Goal: Book appointment/travel/reservation

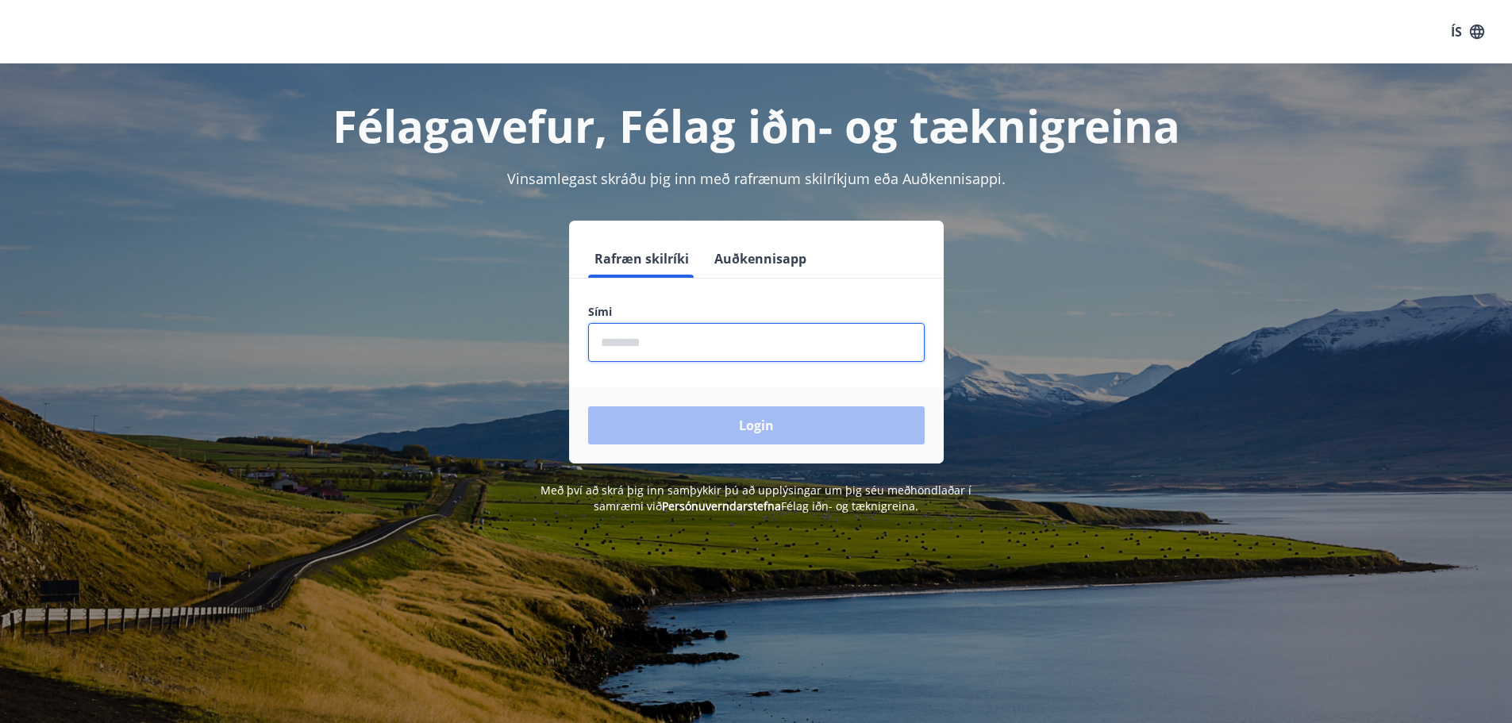
click at [609, 350] on input "phone" at bounding box center [756, 342] width 337 height 39
type input "********"
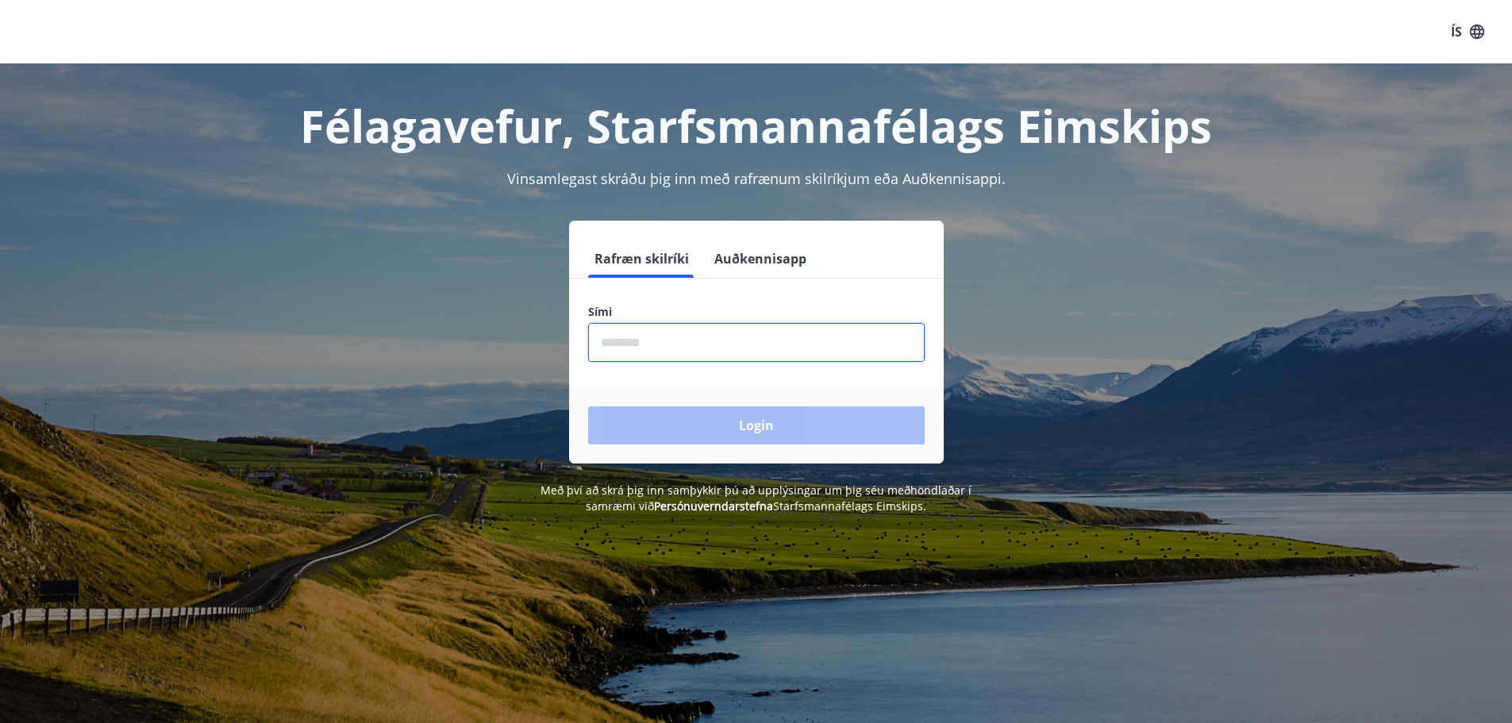
click at [600, 339] on input "phone" at bounding box center [756, 342] width 337 height 39
type input "********"
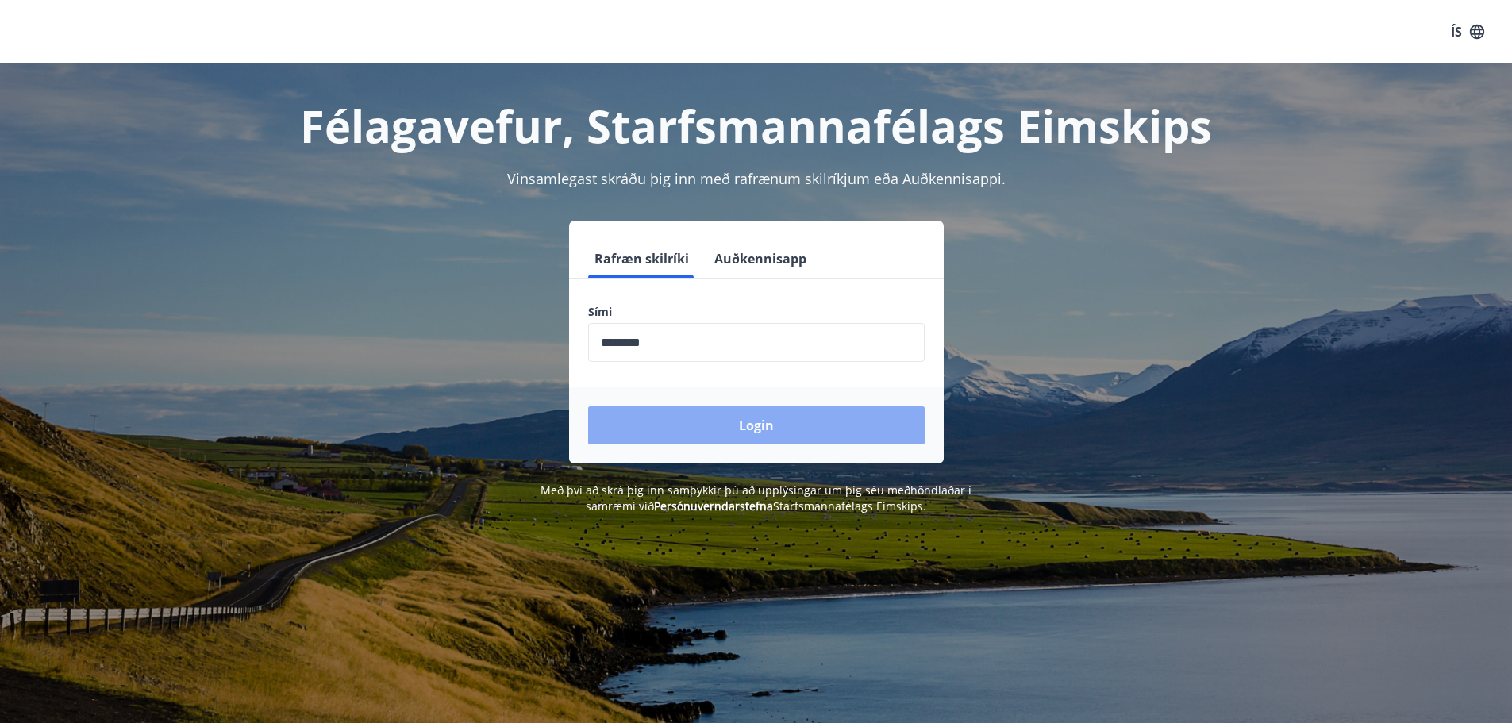
click at [703, 441] on button "Login" at bounding box center [756, 425] width 337 height 38
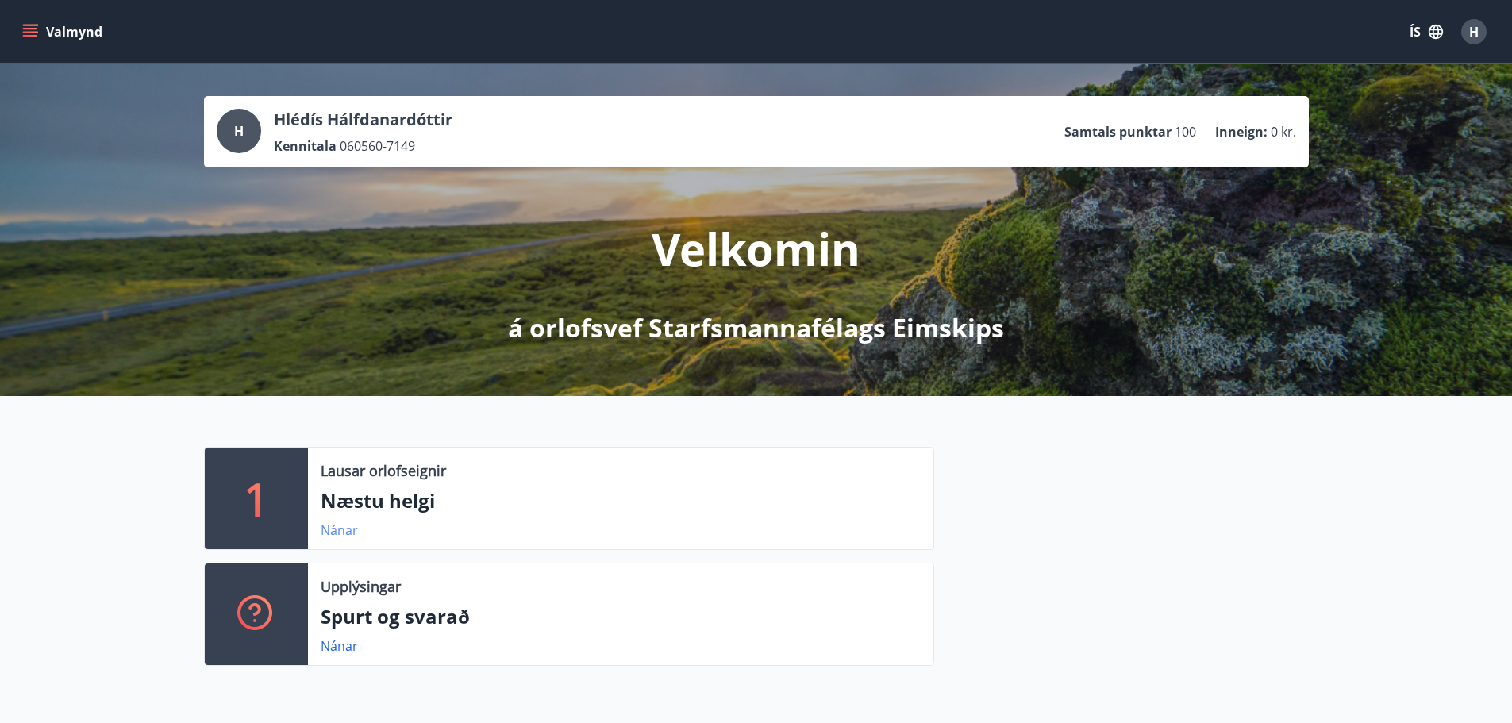
click at [336, 529] on link "Nánar" at bounding box center [339, 530] width 37 height 17
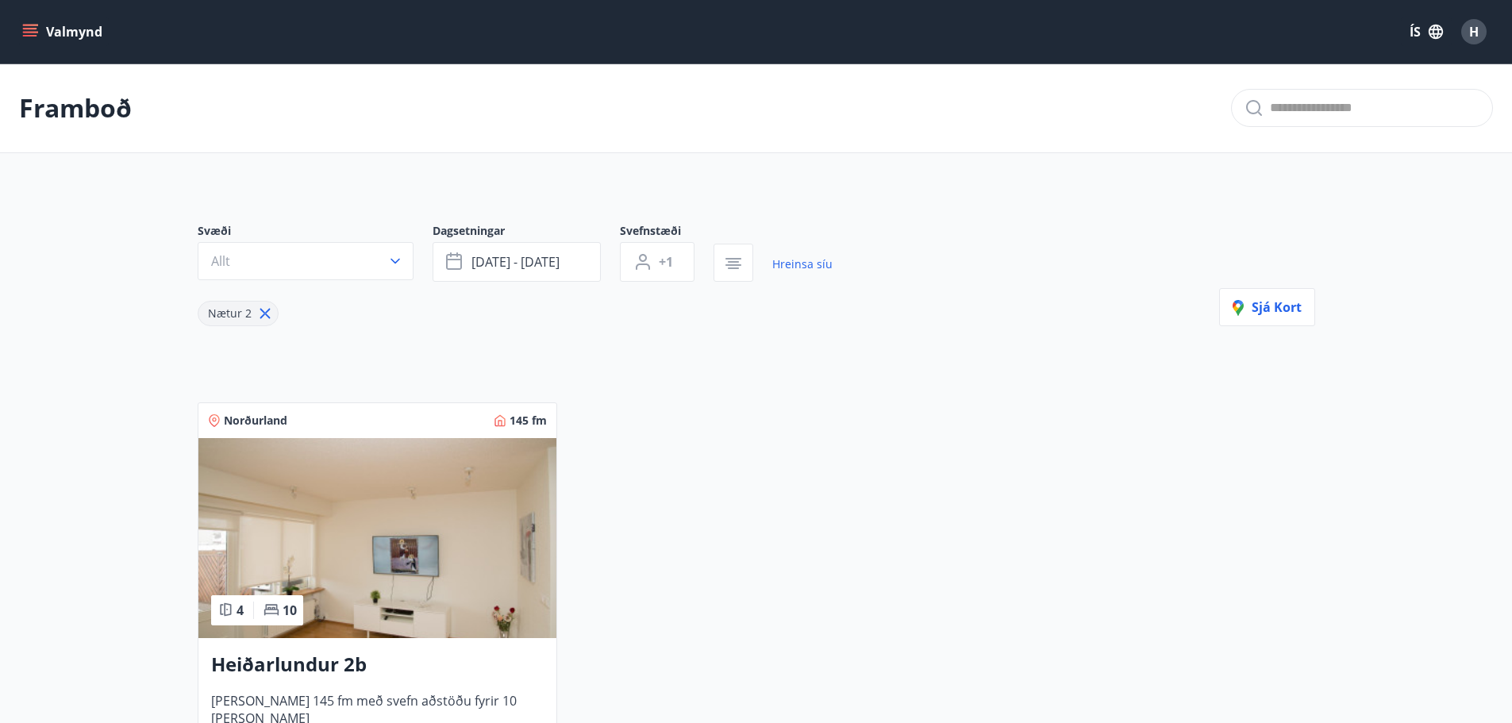
click at [980, 473] on div "Norðurland 145 fm 4 10 Heiðarlundur 2b Húsið er 145 fm með svefn aðstöðu fyrir …" at bounding box center [747, 598] width 1137 height 430
click at [742, 262] on icon "button" at bounding box center [733, 263] width 19 height 19
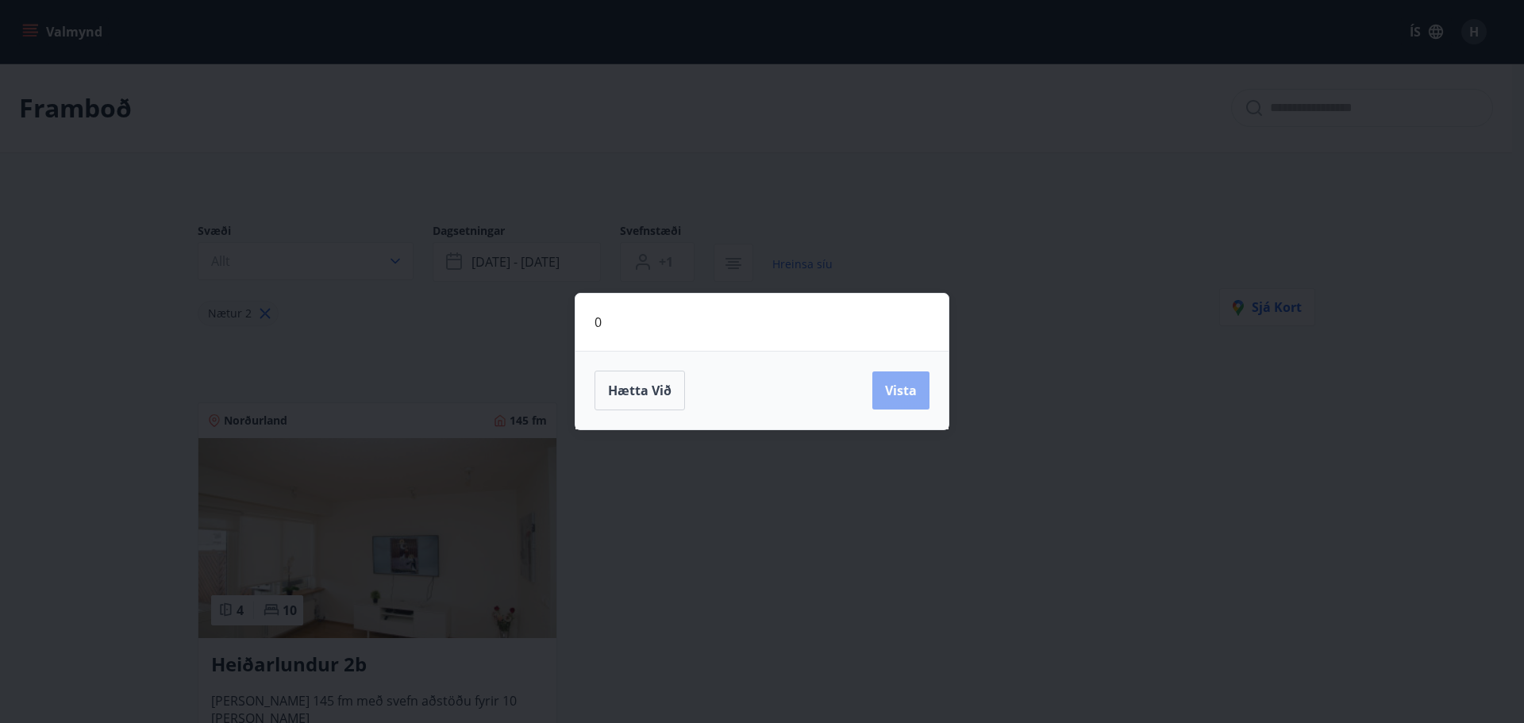
click at [883, 391] on button "Vista" at bounding box center [900, 390] width 57 height 38
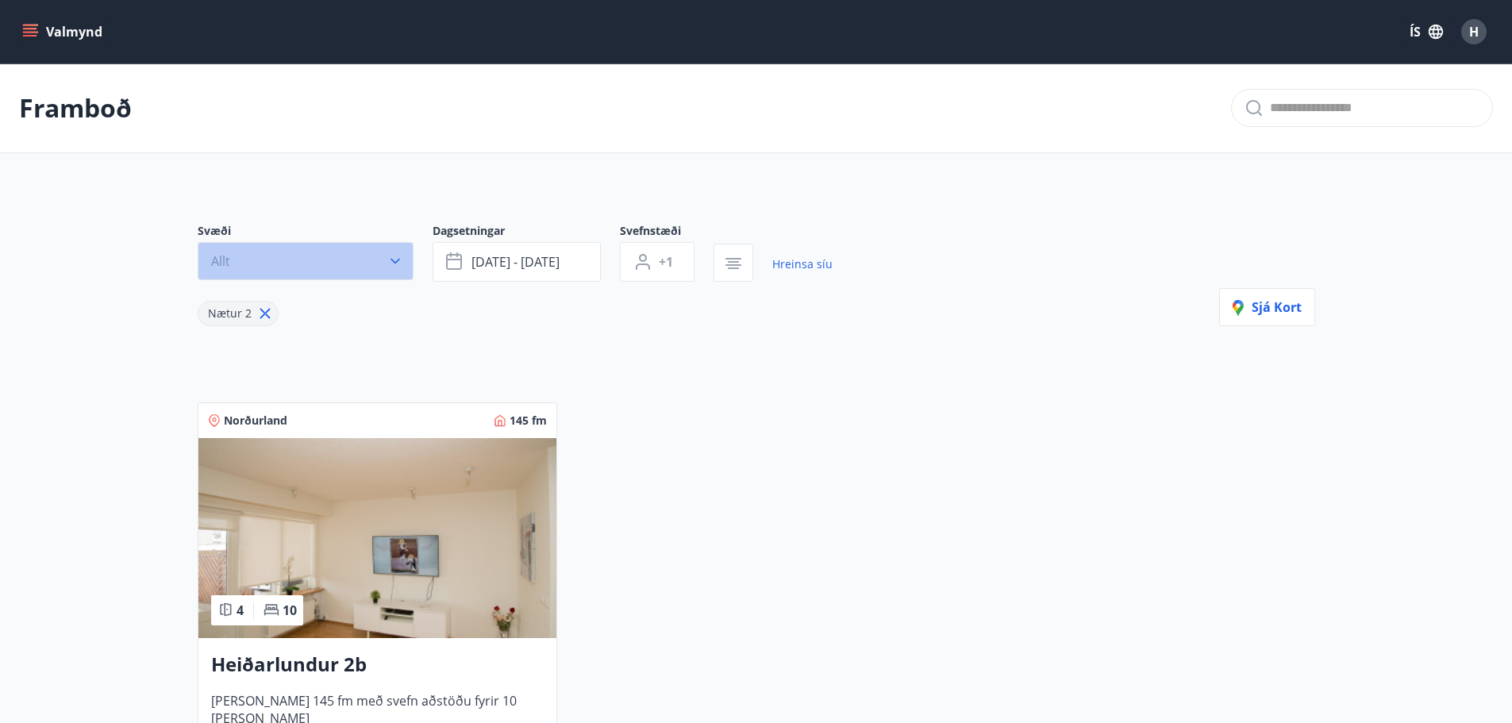
click at [395, 259] on icon "button" at bounding box center [395, 261] width 16 height 16
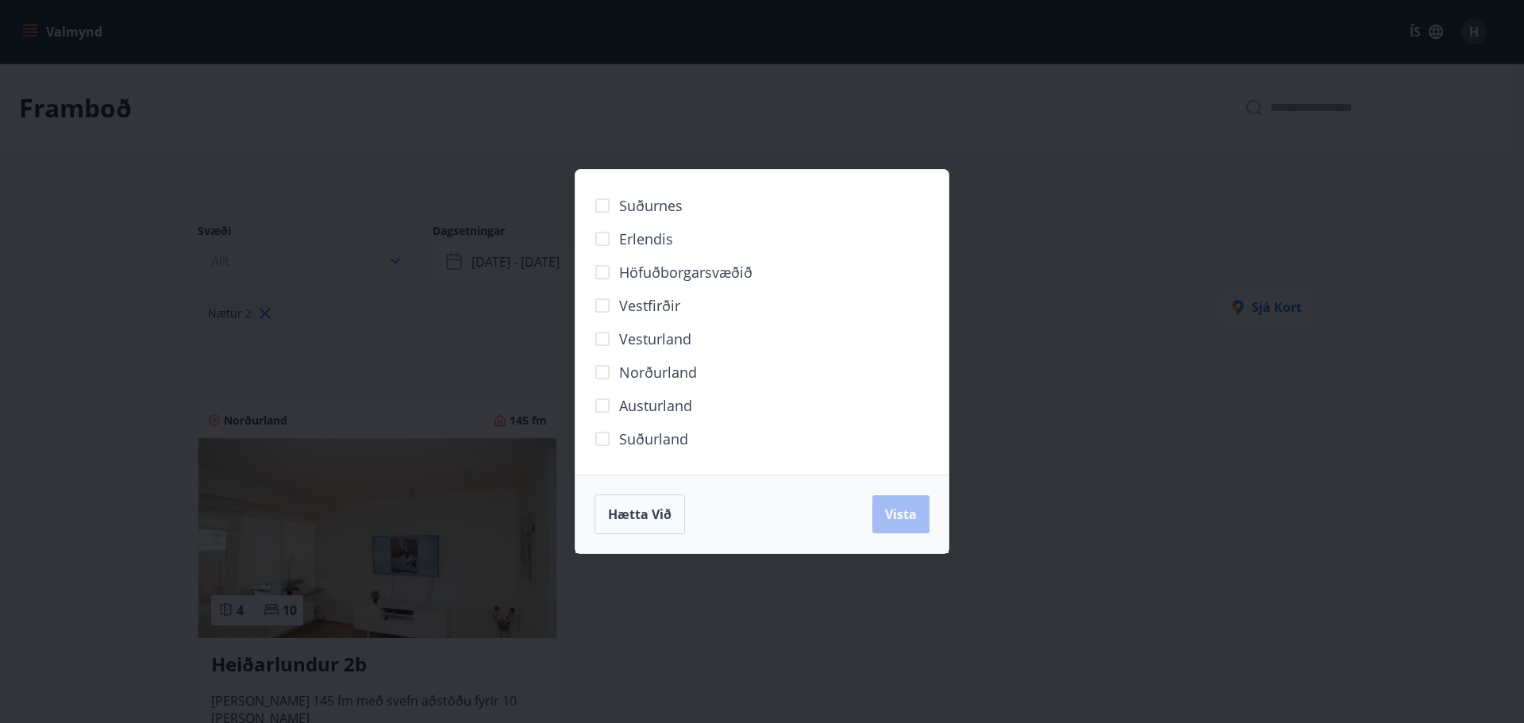
click at [395, 259] on div "Suðurnes Erlendis Höfuðborgarsvæðið Vestfirðir Vesturland Norðurland Austurland…" at bounding box center [762, 361] width 1524 height 723
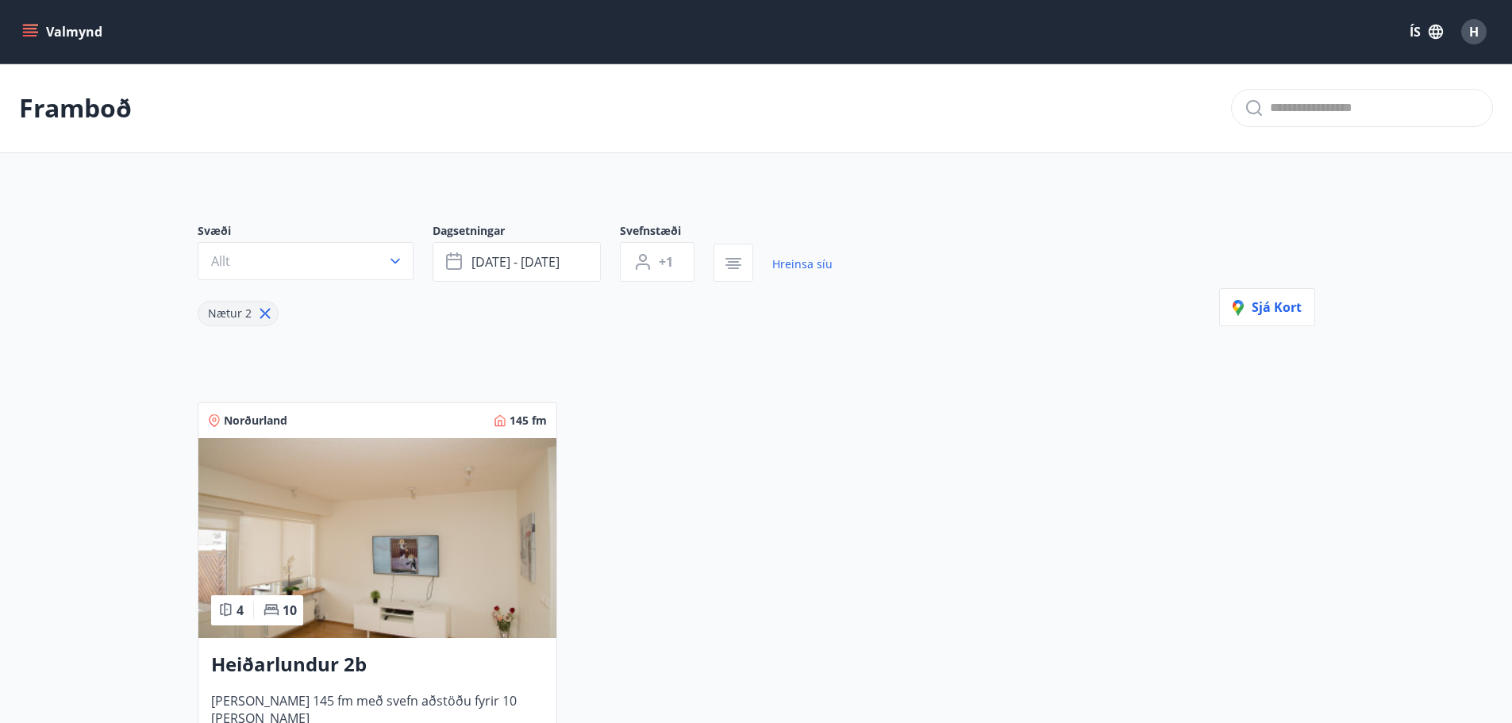
drag, startPoint x: 841, startPoint y: 416, endPoint x: 668, endPoint y: 318, distance: 199.1
click at [841, 415] on div "Norðurland 145 fm 4 10 Heiðarlundur 2b Húsið er 145 fm með svefn aðstöðu fyrir …" at bounding box center [747, 598] width 1137 height 430
click at [560, 264] on span "ágú 29 - sep 01" at bounding box center [515, 261] width 88 height 17
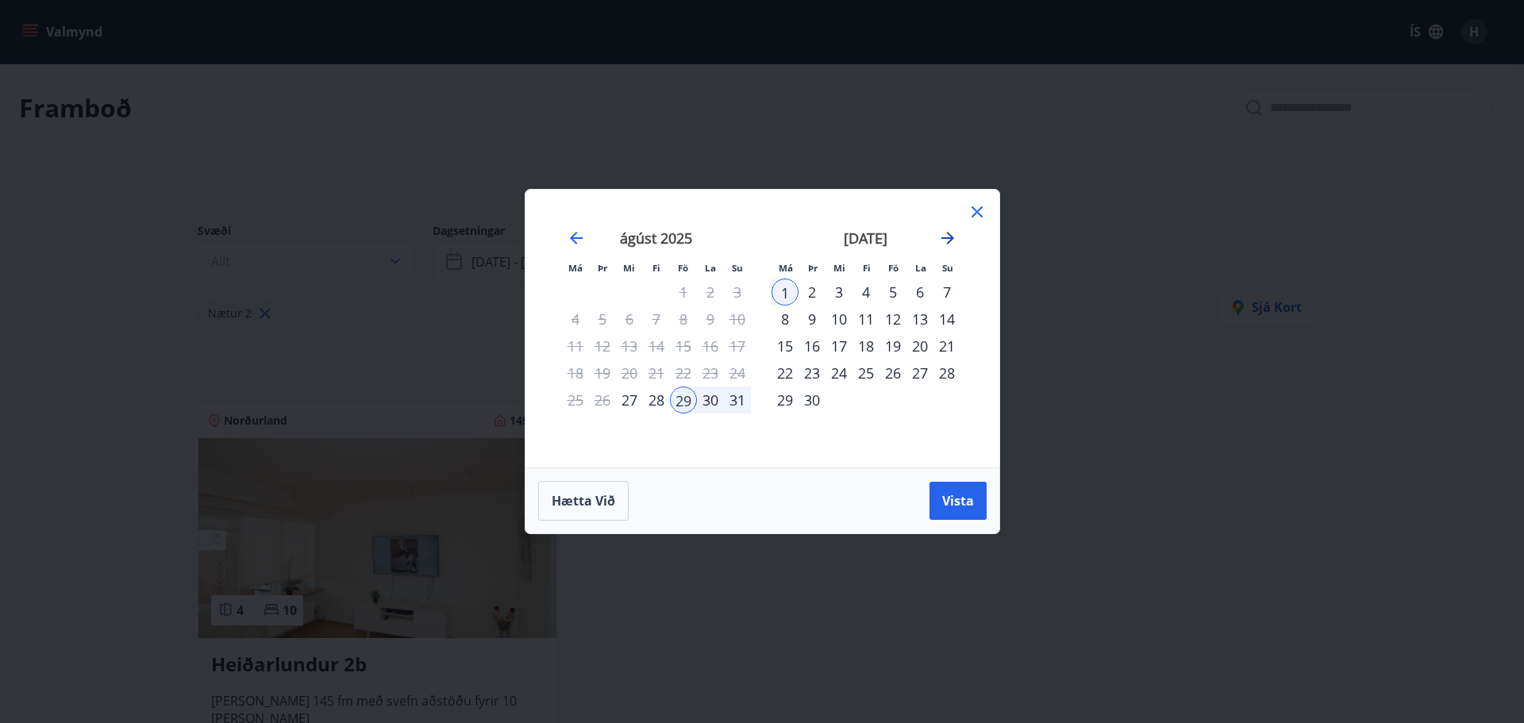
click at [950, 235] on icon "Move forward to switch to the next month." at bounding box center [947, 238] width 13 height 13
click at [849, 477] on div "Hætta við Vista" at bounding box center [762, 501] width 474 height 66
click at [900, 423] on div "nóvember 2025 1 2 3 4 5 6 7 8 9 10 11 12 13 14 15 16 17 18 19 20 21 22 23 24 25…" at bounding box center [866, 339] width 210 height 260
click at [894, 395] on div "28" at bounding box center [892, 400] width 27 height 27
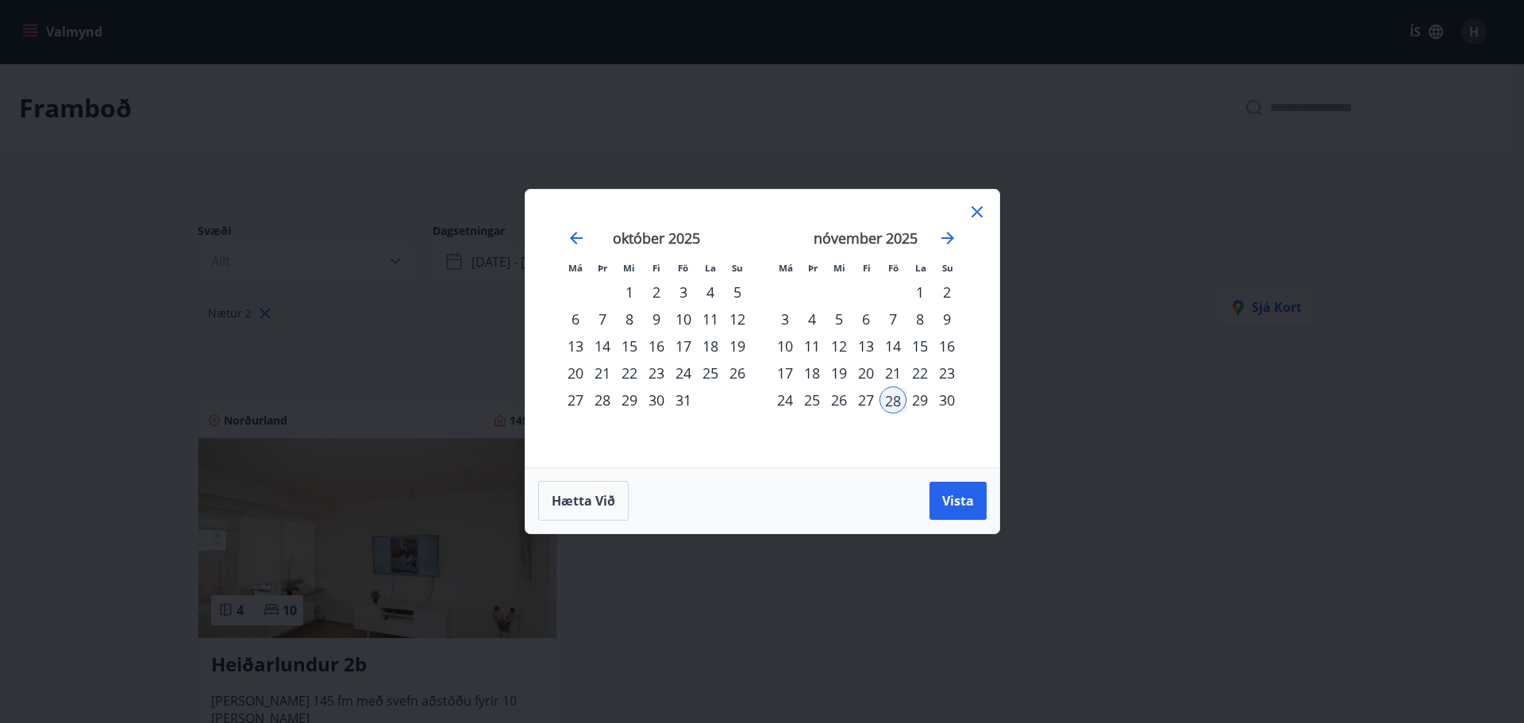
click at [976, 207] on icon at bounding box center [977, 211] width 19 height 19
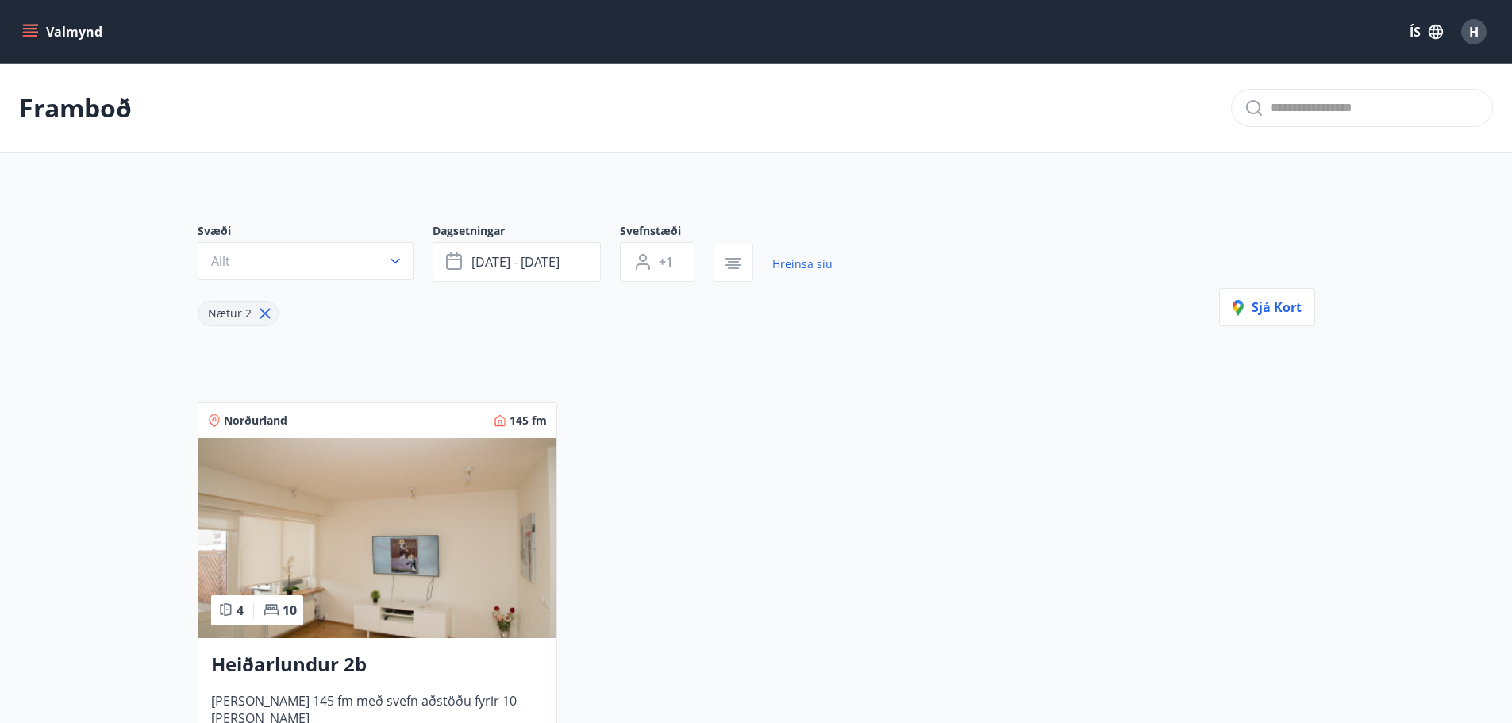
click at [983, 438] on div "Norðurland 145 fm 4 10 Heiðarlundur 2b Húsið er 145 fm með svefn aðstöðu fyrir …" at bounding box center [747, 598] width 1137 height 430
click at [799, 267] on link "Hreinsa síu" at bounding box center [802, 264] width 60 height 35
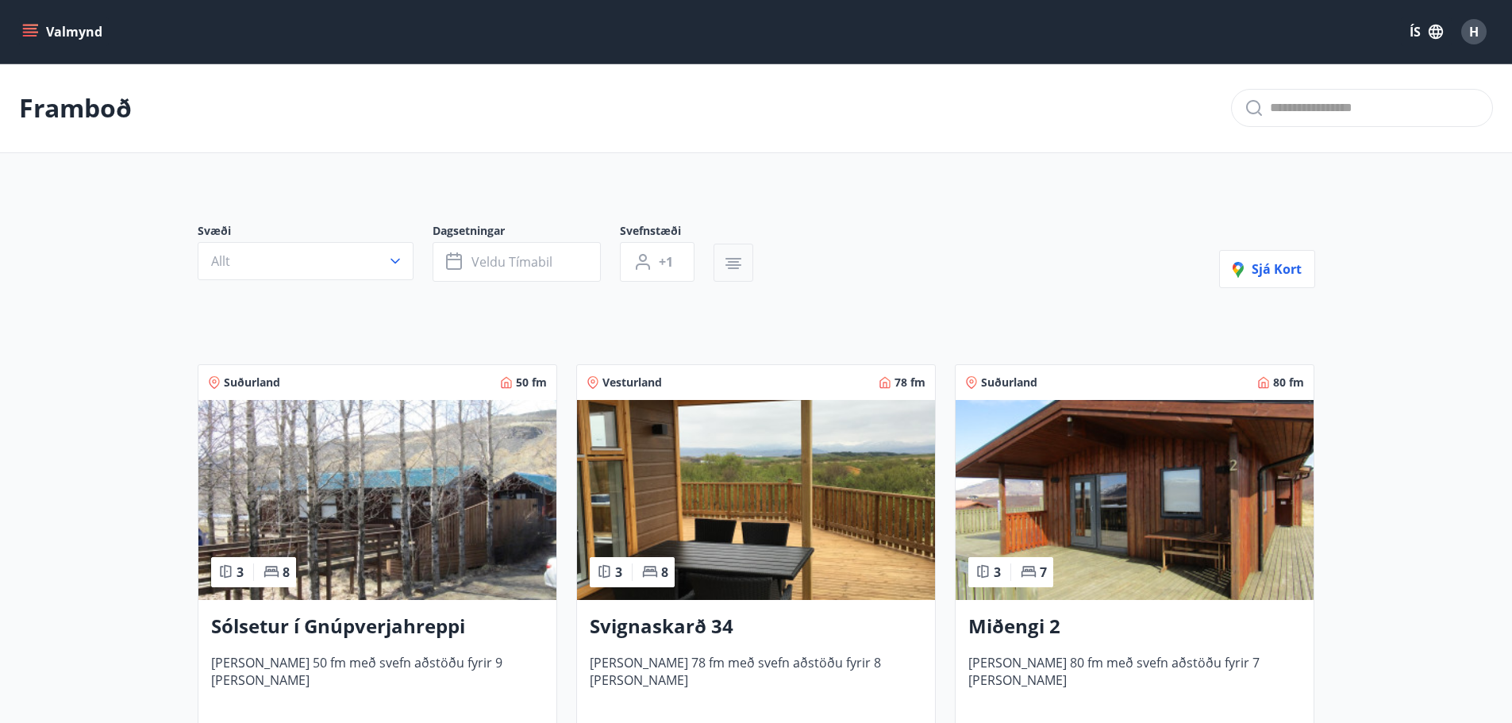
click at [732, 254] on icon "button" at bounding box center [733, 263] width 19 height 19
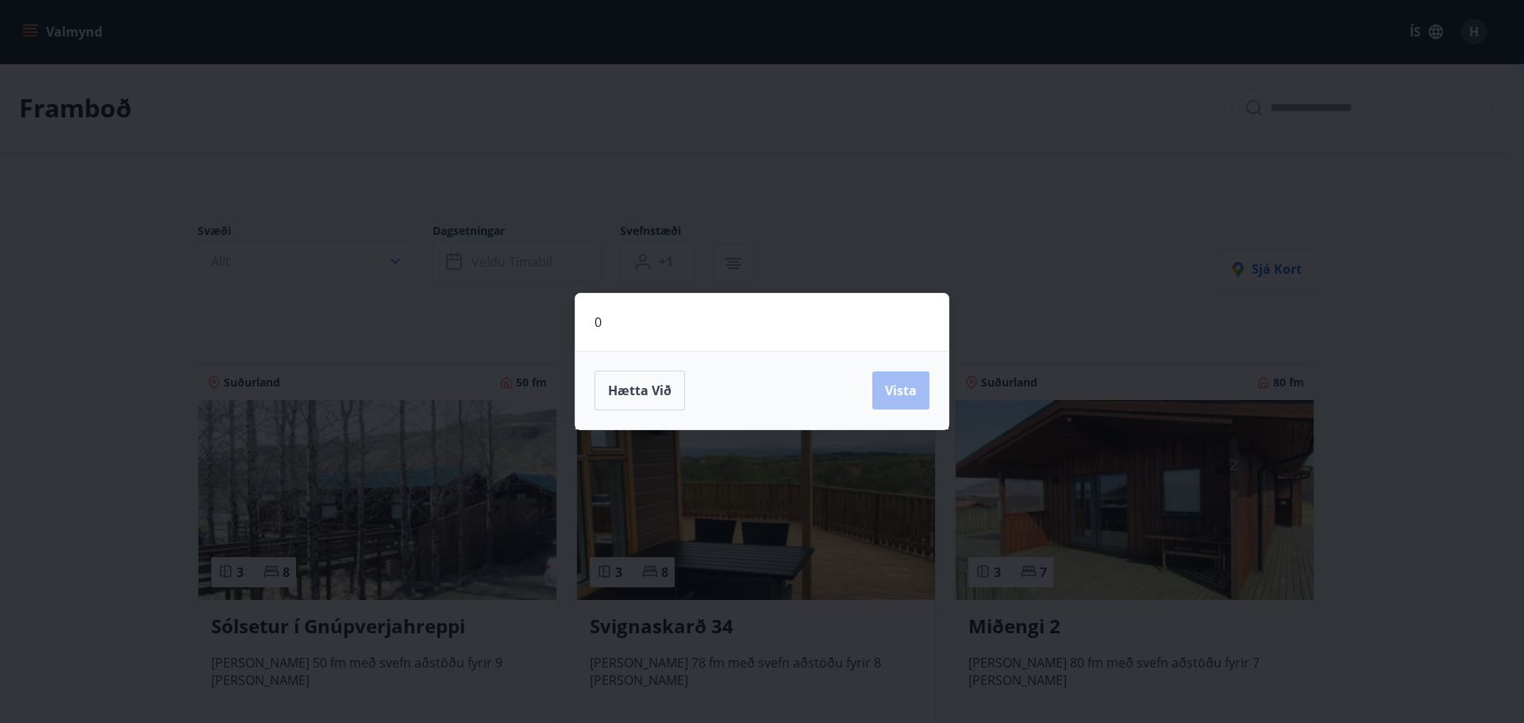
click at [982, 221] on div "0 Hætta við Vista" at bounding box center [762, 361] width 1524 height 723
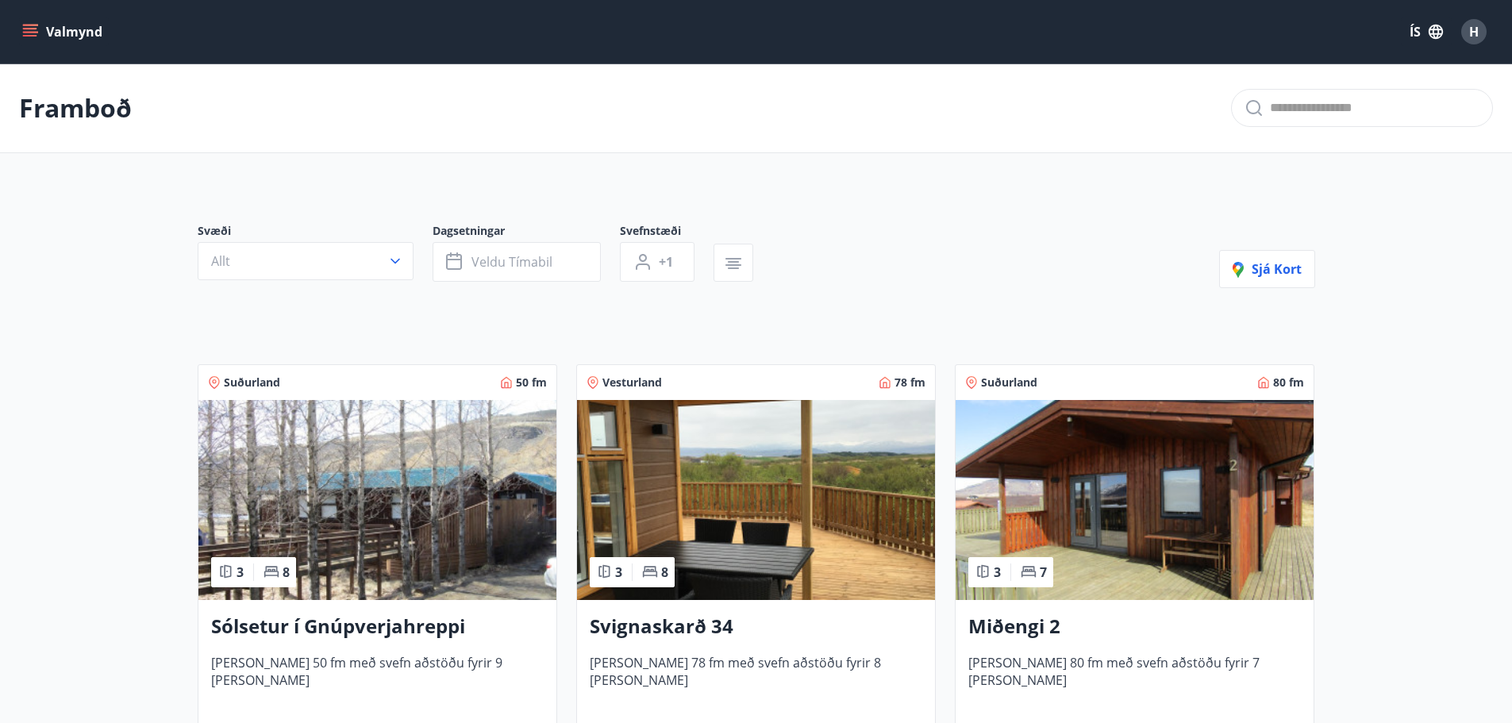
click at [29, 30] on icon "menu" at bounding box center [30, 32] width 16 height 16
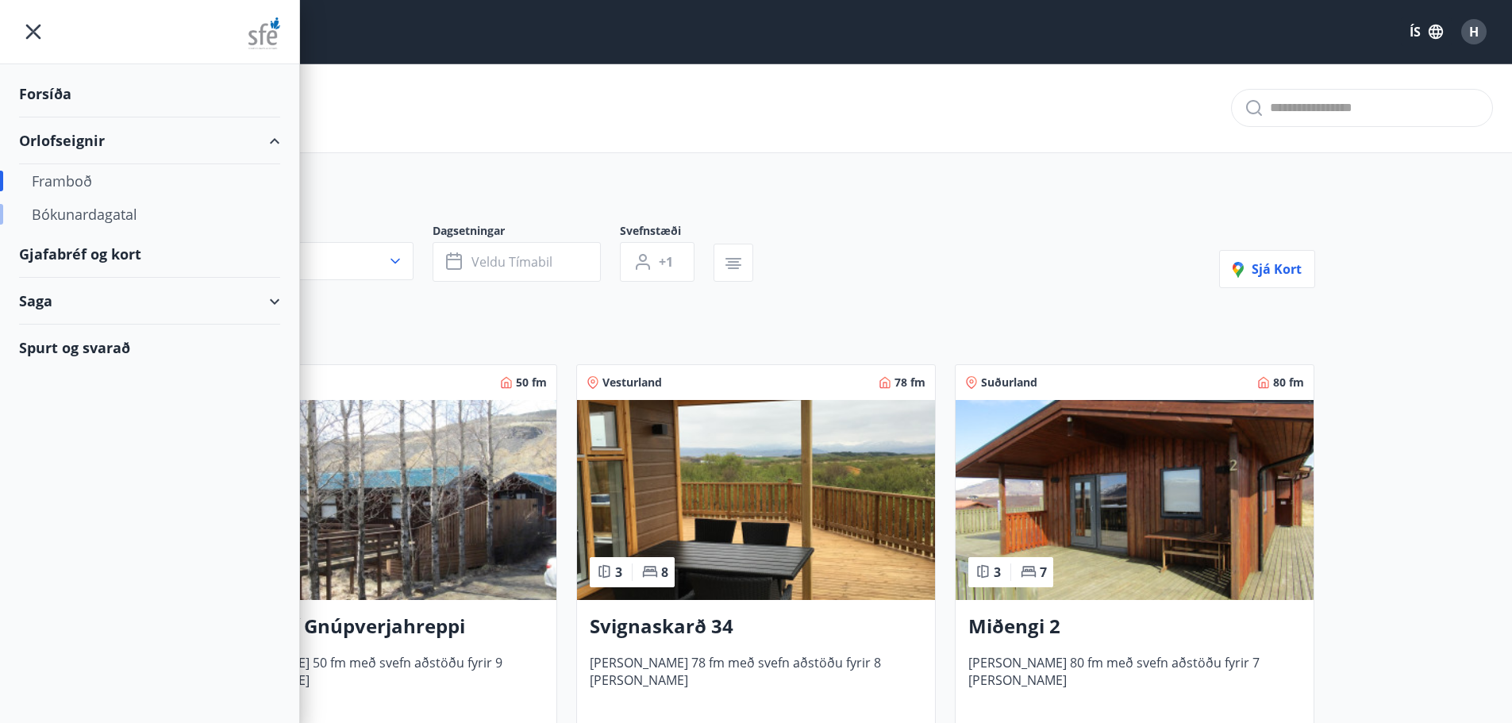
click at [79, 206] on div "Bókunardagatal" at bounding box center [150, 214] width 236 height 33
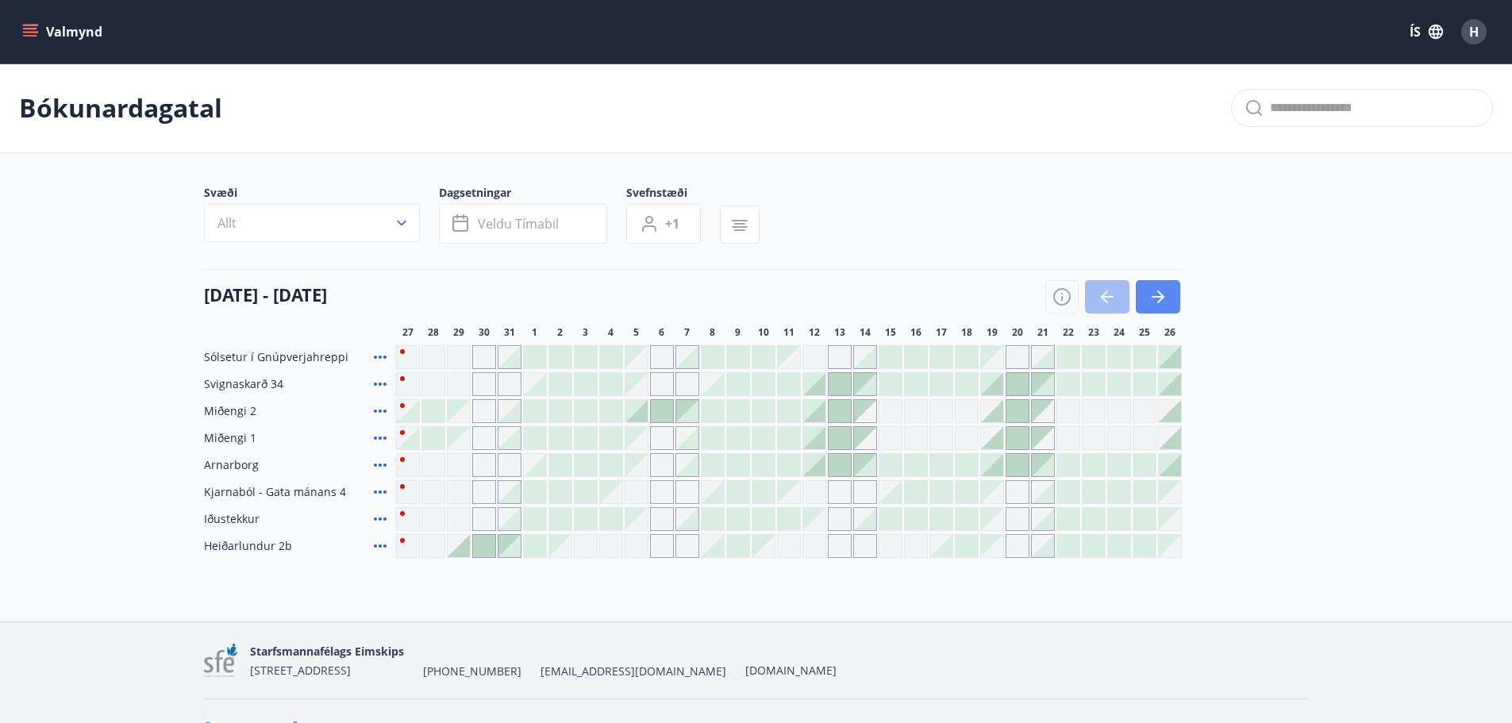
click at [1157, 291] on icon "button" at bounding box center [1158, 296] width 19 height 19
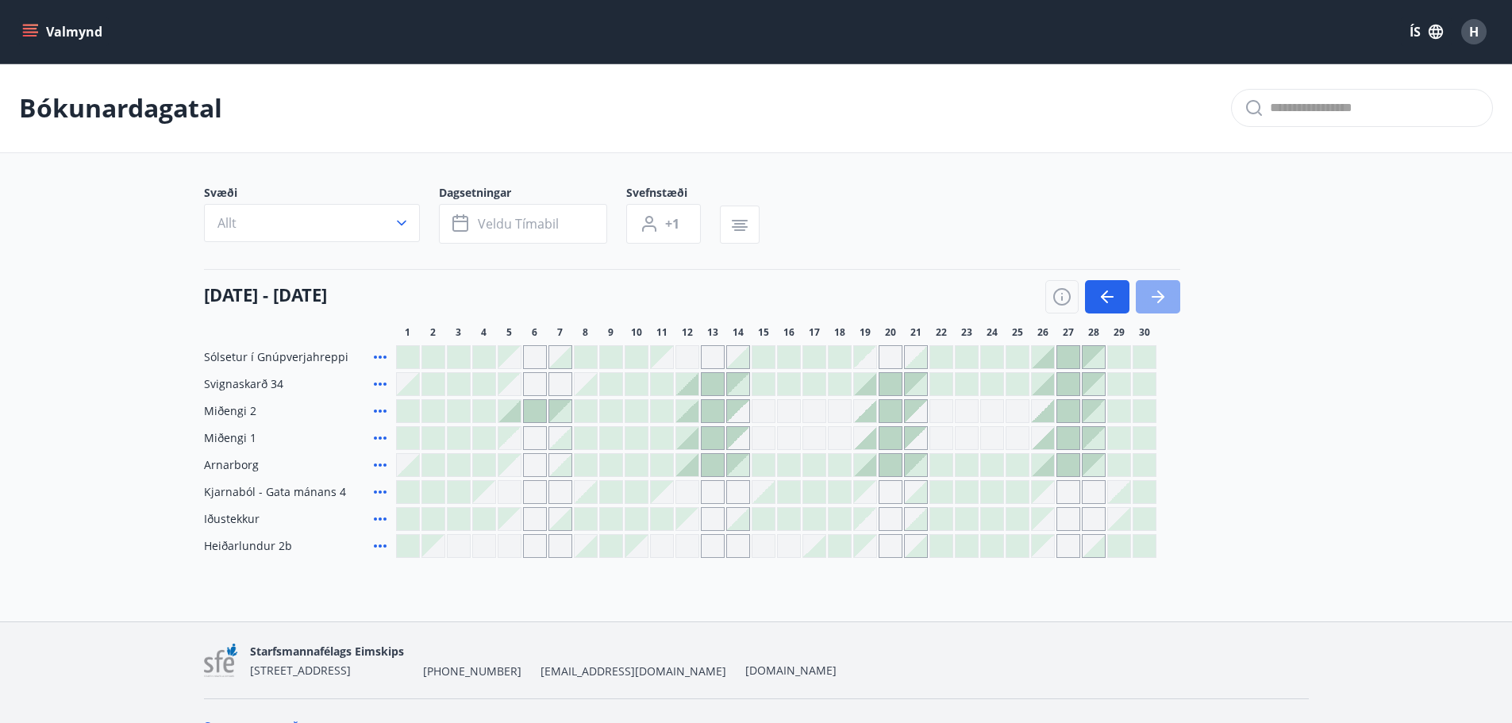
click at [1157, 291] on icon "button" at bounding box center [1158, 296] width 19 height 19
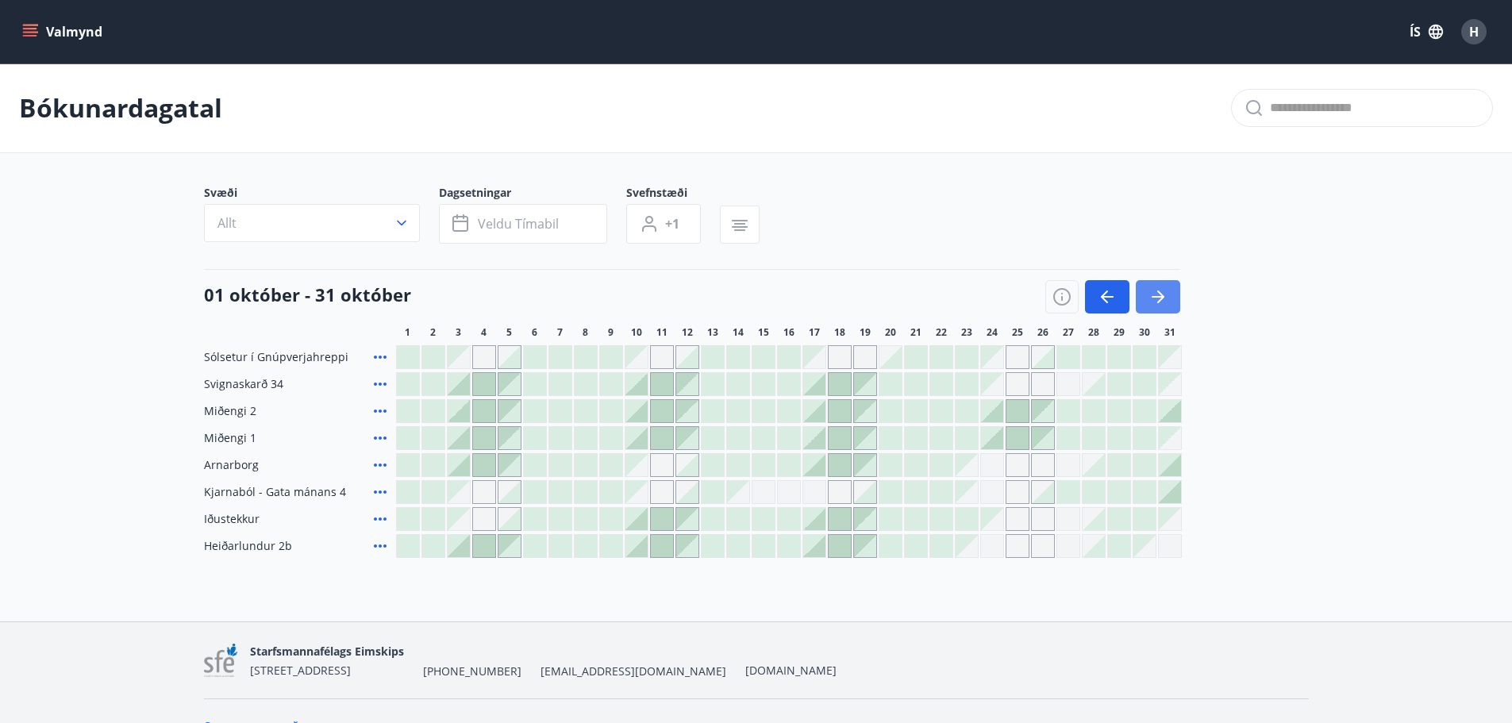
click at [1157, 291] on icon "button" at bounding box center [1158, 296] width 19 height 19
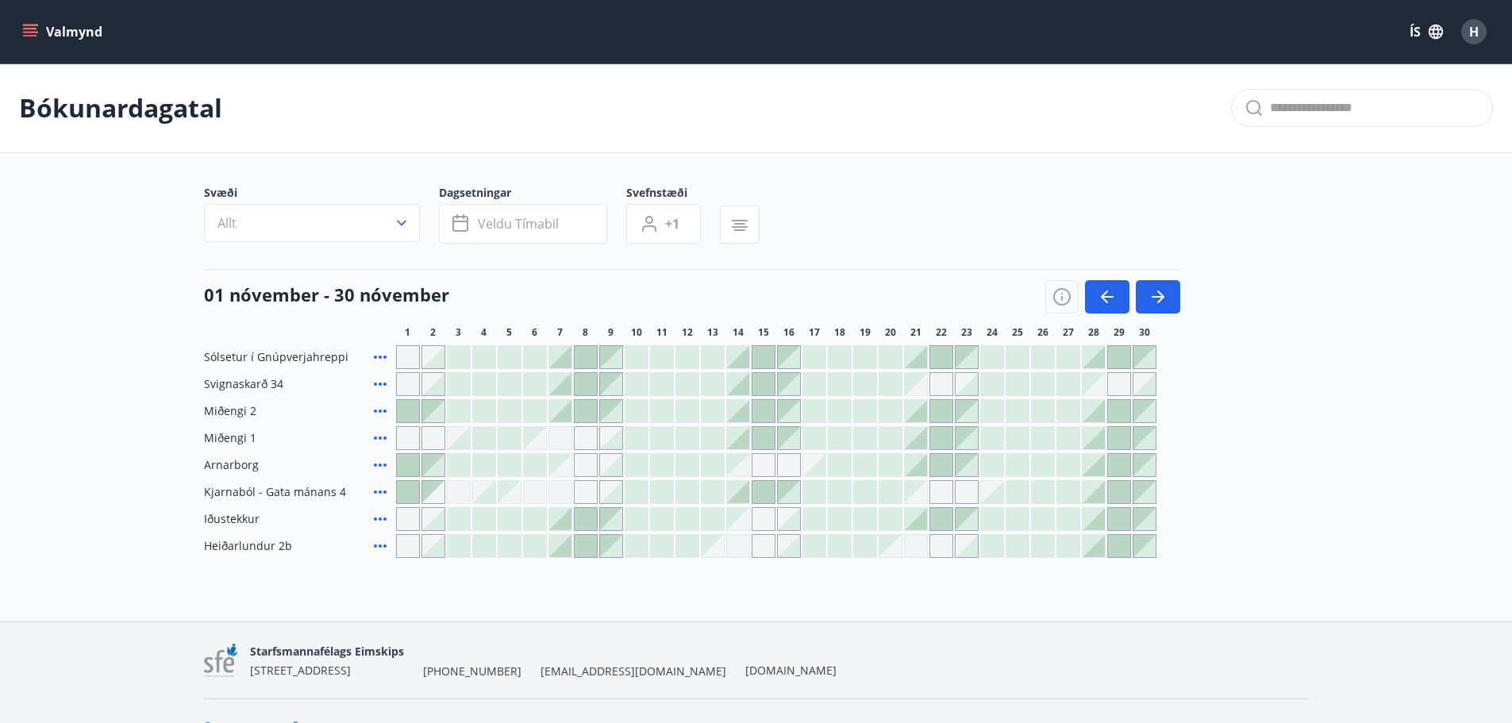
click at [1376, 475] on main "Bókunardagatal Svæði Allt Dagsetningar Veldu tímabil Svefnstæði +1 01 nóvember …" at bounding box center [756, 311] width 1512 height 495
click at [1114, 442] on div at bounding box center [1119, 438] width 22 height 22
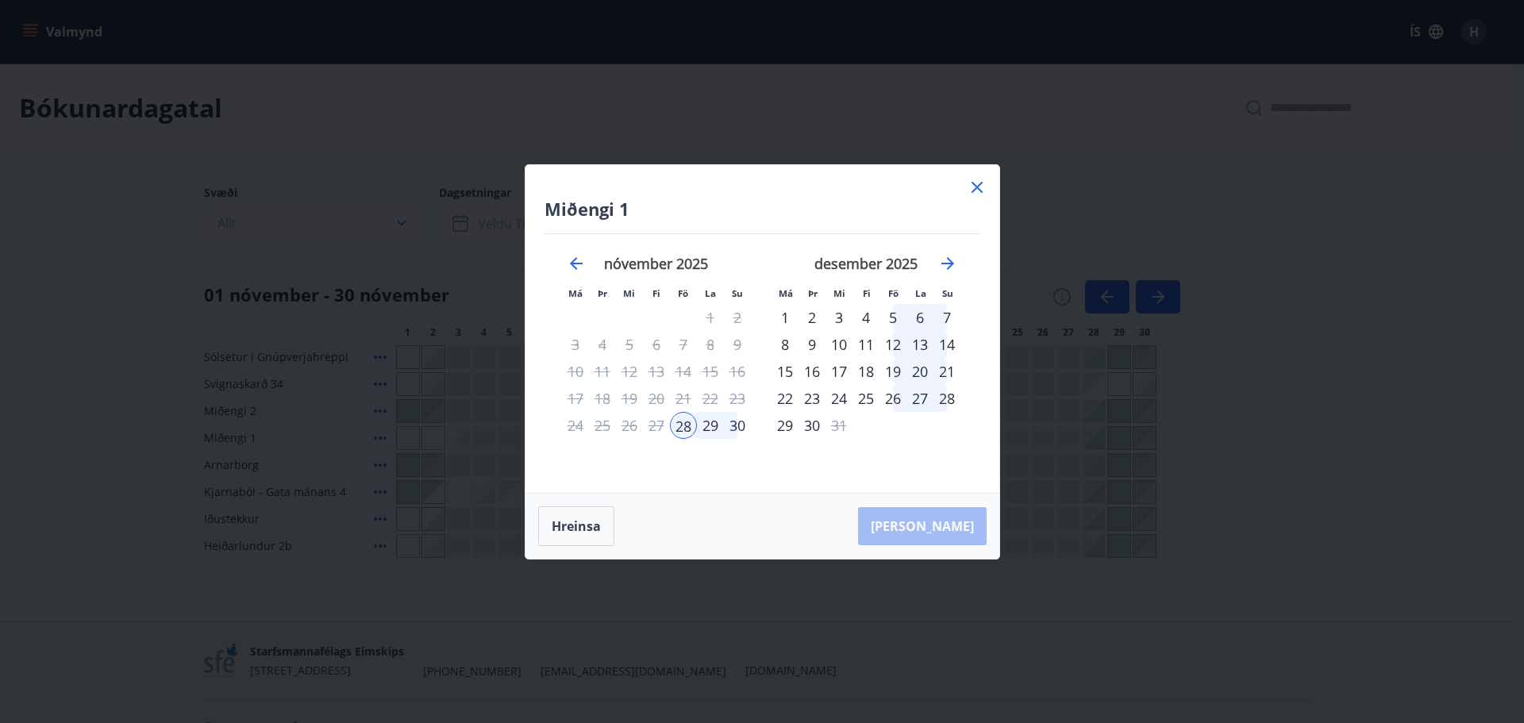
click at [976, 191] on icon at bounding box center [977, 187] width 19 height 19
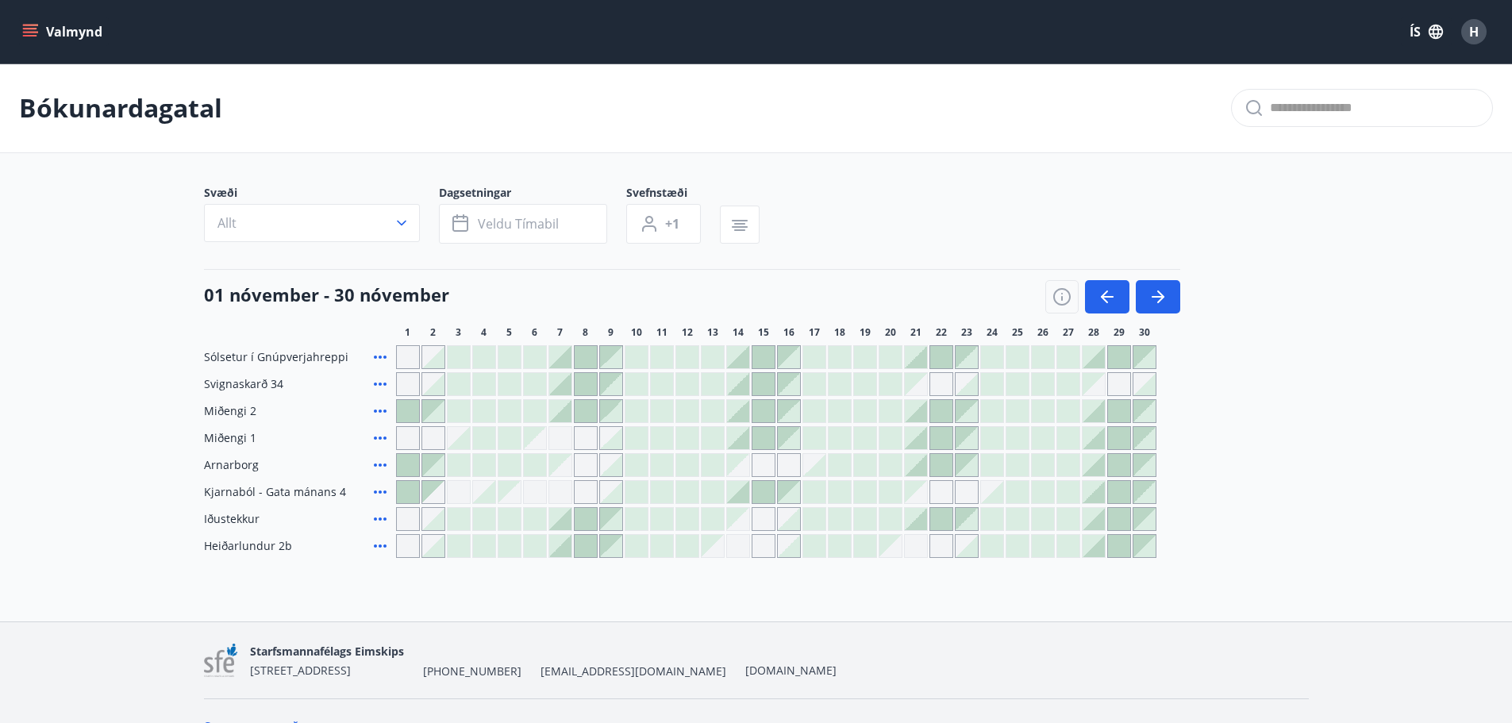
click at [1349, 495] on main "Bókunardagatal Svæði Allt Dagsetningar Veldu tímabil Svefnstæði +1 01 nóvember …" at bounding box center [756, 311] width 1512 height 495
click at [768, 465] on div "Gráir dagar eru ekki bókanlegir" at bounding box center [764, 465] width 24 height 24
click at [1252, 470] on div "Sólsetur í Gnúpverjahreppi Svignaskarð 34 Miðengi 2 Miðengi 1 Arnarborg Gráir d…" at bounding box center [756, 451] width 1105 height 213
click at [1057, 147] on div "Bókunardagatal" at bounding box center [756, 109] width 1512 height 90
